Goal: Book appointment/travel/reservation

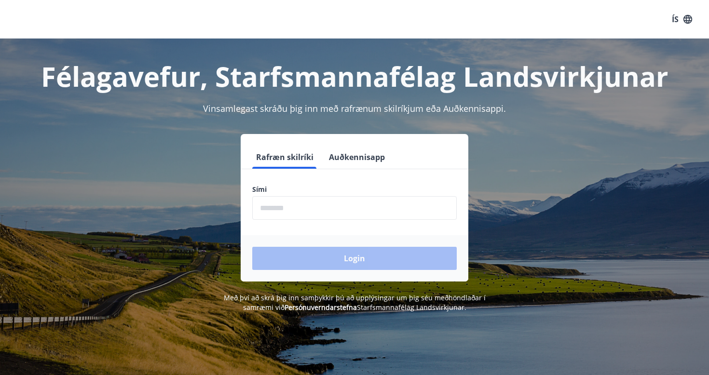
click at [310, 210] on input "phone" at bounding box center [354, 208] width 204 height 24
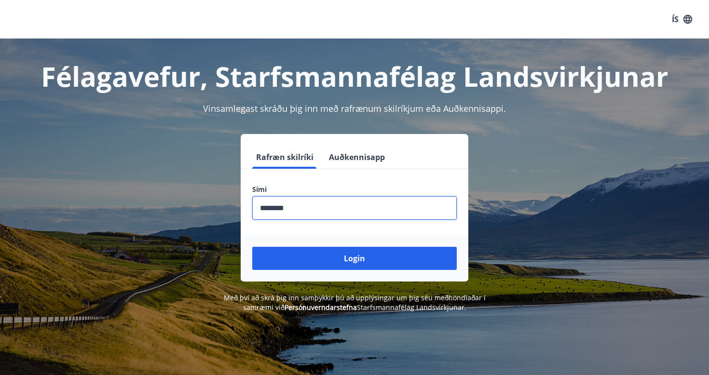
type input "********"
click at [354, 258] on button "Login" at bounding box center [354, 258] width 204 height 23
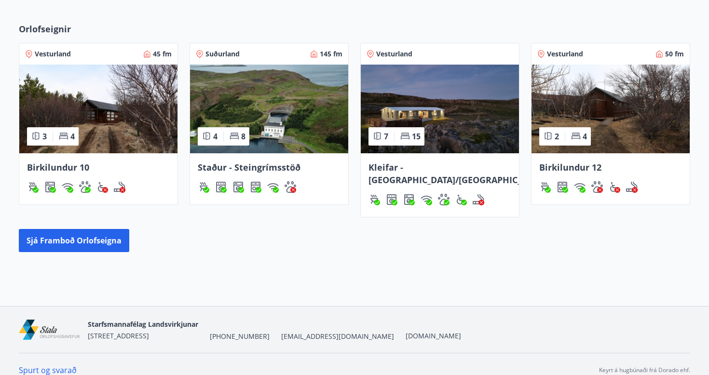
scroll to position [420, 0]
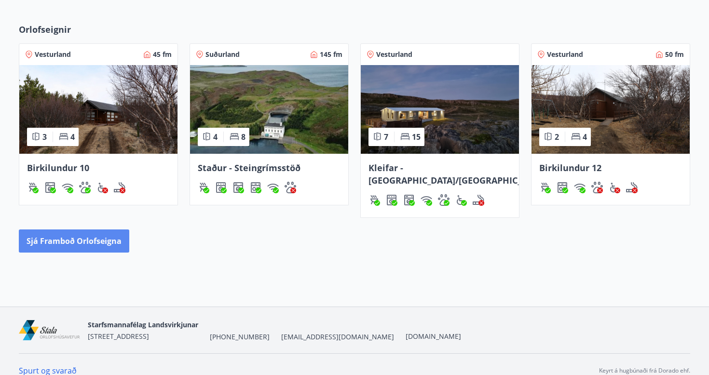
click at [89, 231] on button "Sjá framboð orlofseigna" at bounding box center [74, 240] width 110 height 23
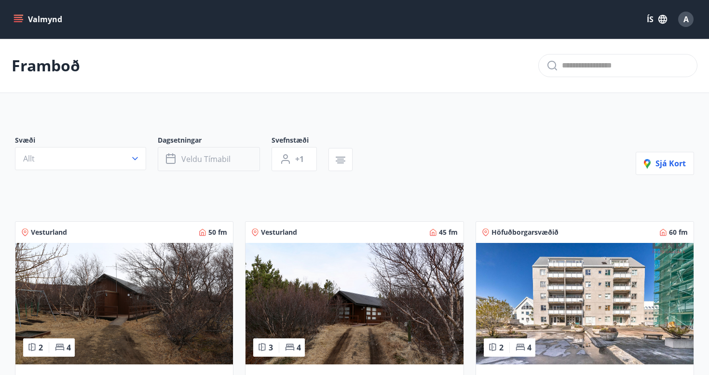
click at [212, 156] on span "Veldu tímabil" at bounding box center [205, 159] width 49 height 11
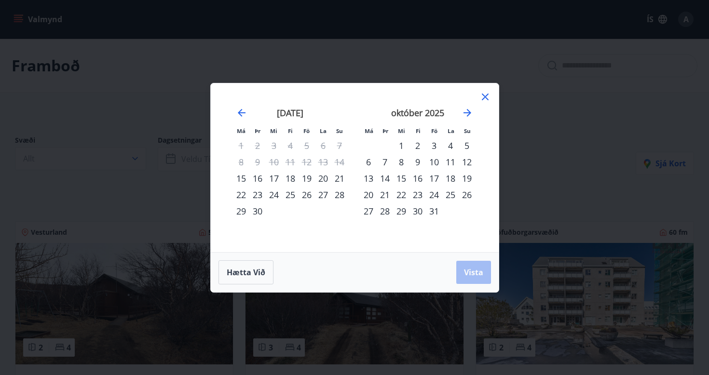
click at [433, 178] on div "17" at bounding box center [434, 178] width 16 height 16
click at [467, 179] on div "19" at bounding box center [466, 178] width 16 height 16
click at [471, 274] on span "Vista" at bounding box center [473, 272] width 19 height 11
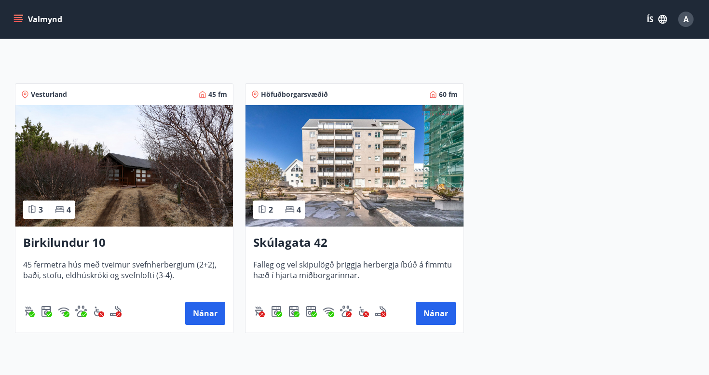
scroll to position [135, 0]
